Goal: Task Accomplishment & Management: Manage account settings

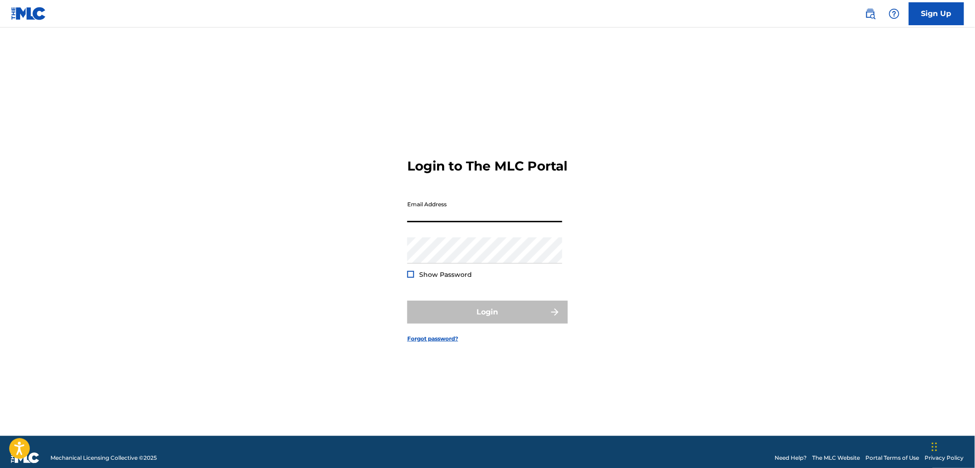
click at [437, 222] on input "Email Address" at bounding box center [484, 209] width 155 height 26
type input "[PERSON_NAME][EMAIL_ADDRESS][DOMAIN_NAME]"
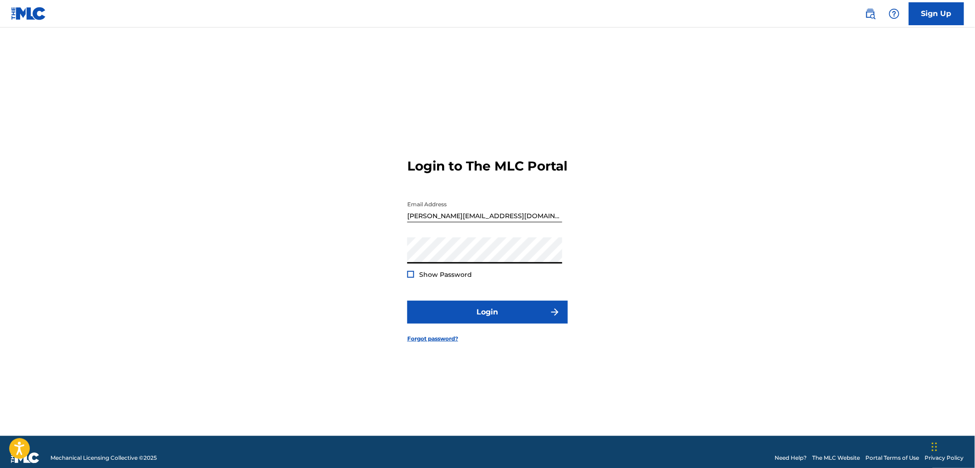
click at [413, 278] on div at bounding box center [410, 274] width 7 height 7
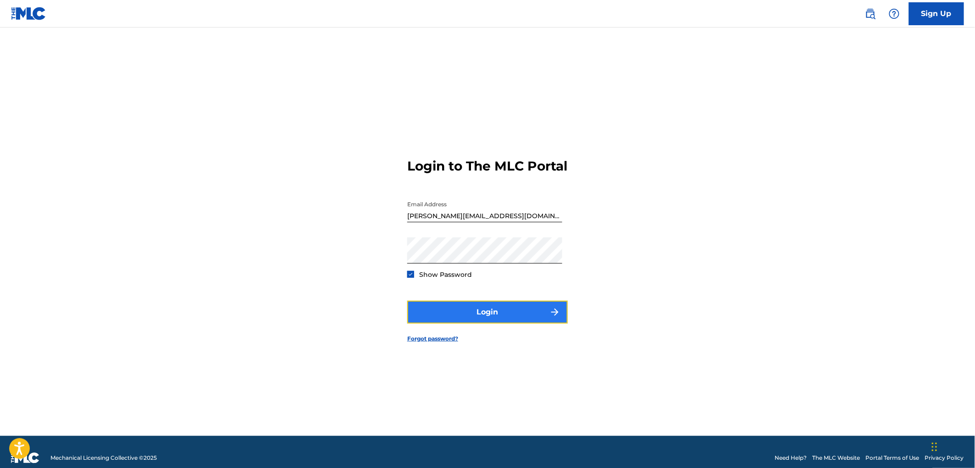
click at [510, 323] on button "Login" at bounding box center [487, 312] width 161 height 23
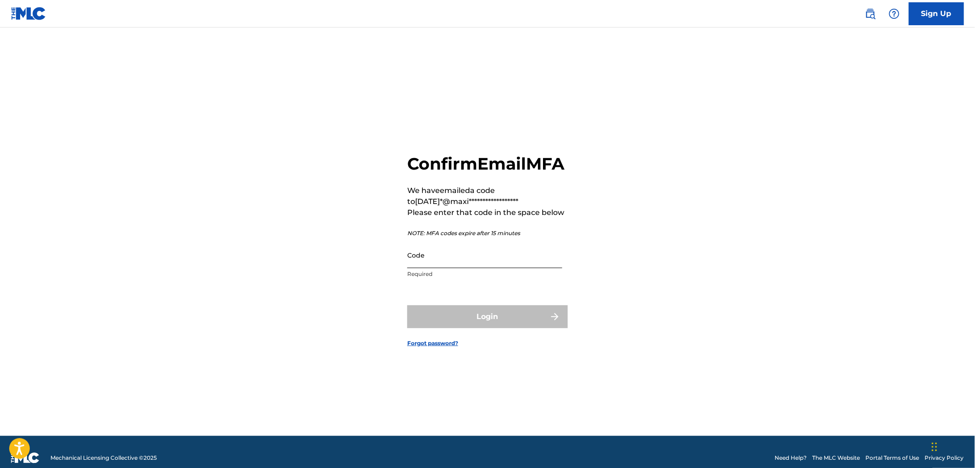
click at [412, 268] on input "Code" at bounding box center [484, 255] width 155 height 26
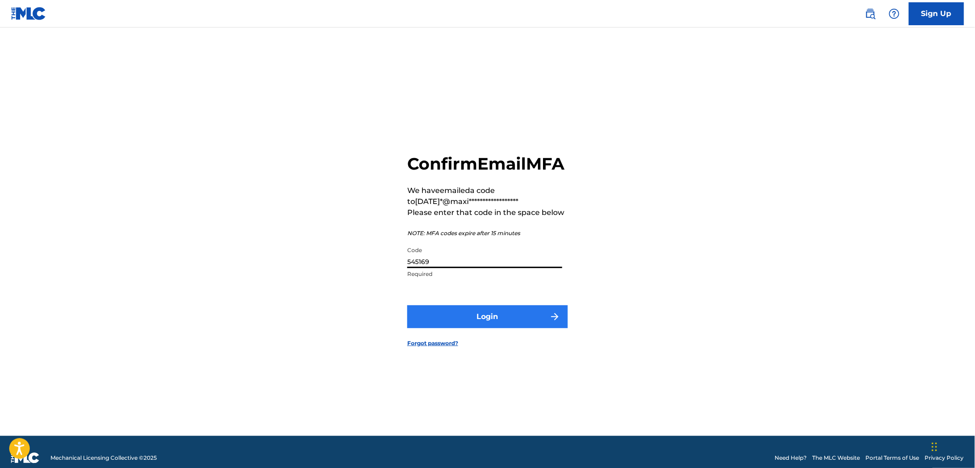
type input "545169"
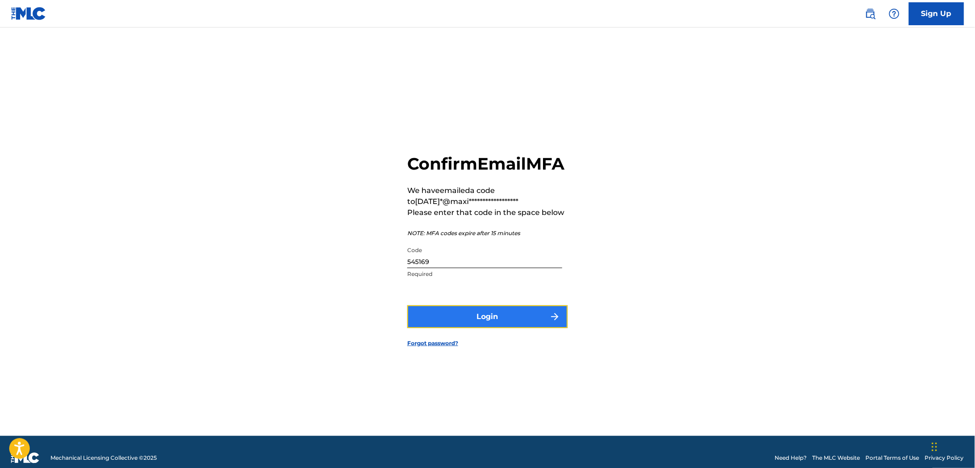
click at [507, 328] on button "Login" at bounding box center [487, 317] width 161 height 23
